Goal: Task Accomplishment & Management: Use online tool/utility

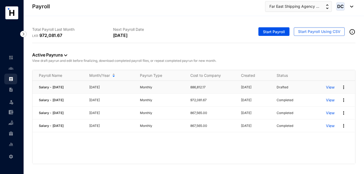
click at [330, 86] on p "View" at bounding box center [330, 87] width 9 height 5
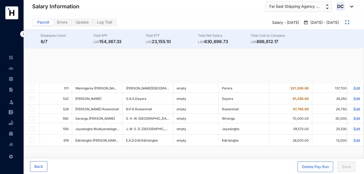
checkbox input "true"
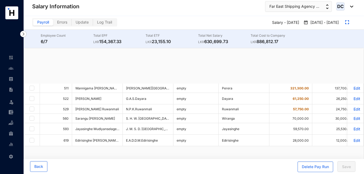
checkbox input "true"
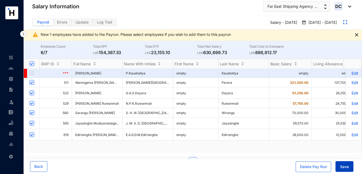
click at [343, 166] on span "Save" at bounding box center [344, 166] width 9 height 5
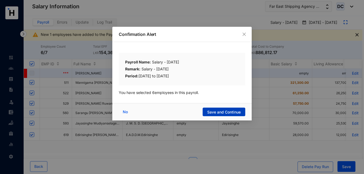
click at [225, 113] on span "Save and Continue" at bounding box center [223, 111] width 33 height 5
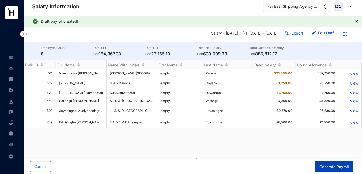
click at [340, 165] on span "Generate Payroll" at bounding box center [333, 166] width 29 height 5
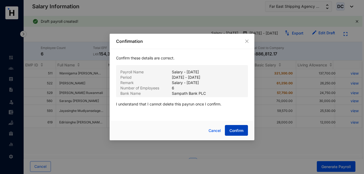
click at [237, 132] on span "Confirm" at bounding box center [236, 130] width 14 height 5
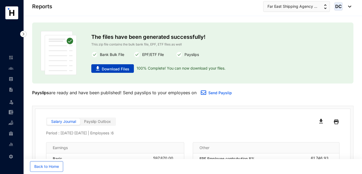
click at [119, 70] on span "Download Files" at bounding box center [116, 68] width 28 height 5
click at [196, 9] on div "Reports Far East Shipping Agency ... DC" at bounding box center [191, 6] width 319 height 11
click at [319, 6] on button "Far East Shipping Agency ..." at bounding box center [296, 6] width 67 height 11
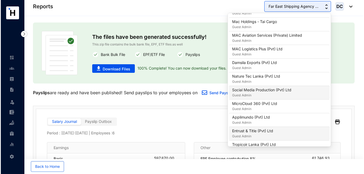
scroll to position [116, 0]
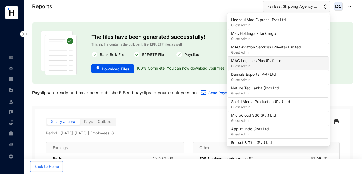
click at [284, 66] on div "MAC Logistics Plus (Pvt) Ltd Guest Admin" at bounding box center [278, 63] width 94 height 11
